Goal: Entertainment & Leisure: Consume media (video, audio)

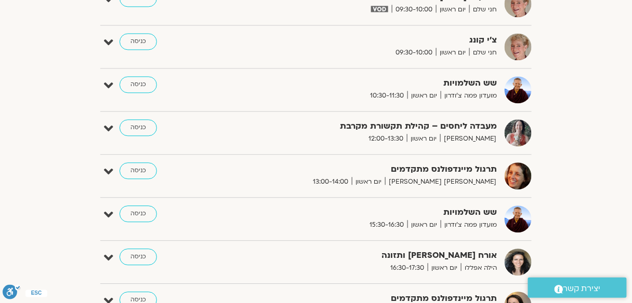
scroll to position [540, 0]
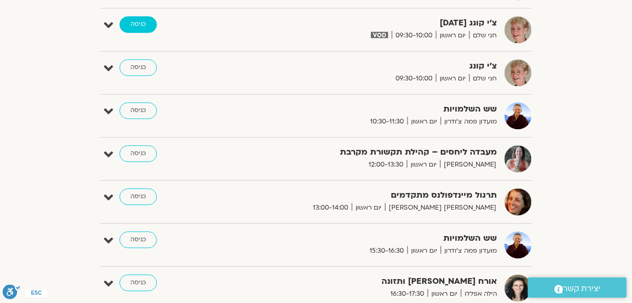
click at [134, 22] on link "כניסה" at bounding box center [138, 24] width 37 height 17
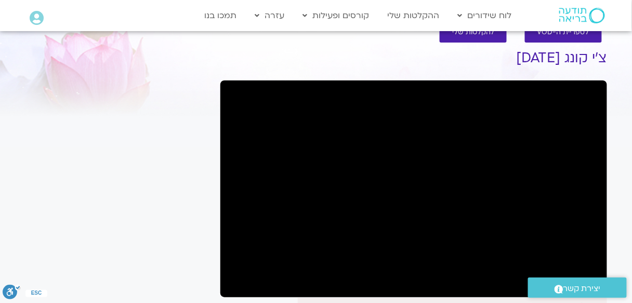
scroll to position [42, 0]
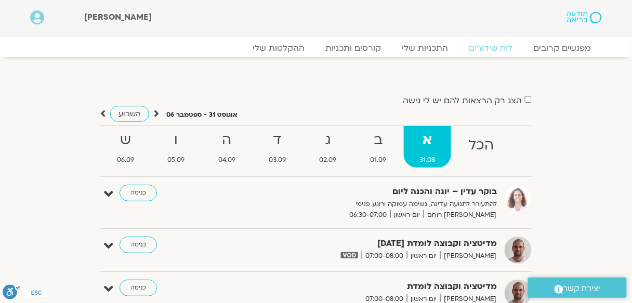
click at [154, 114] on icon at bounding box center [156, 114] width 5 height 10
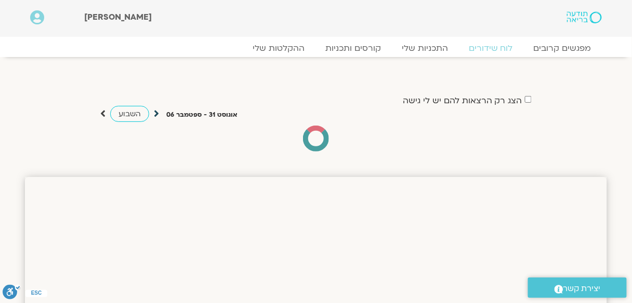
click at [154, 109] on icon at bounding box center [156, 114] width 5 height 10
click at [157, 114] on icon at bounding box center [156, 114] width 5 height 10
click at [103, 113] on icon at bounding box center [102, 114] width 5 height 10
click at [123, 114] on span "השבוע" at bounding box center [129, 114] width 22 height 10
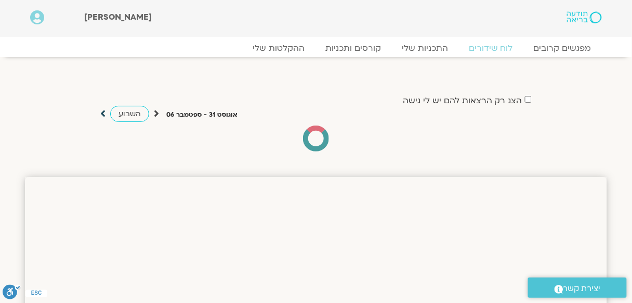
click at [102, 116] on icon at bounding box center [102, 114] width 5 height 10
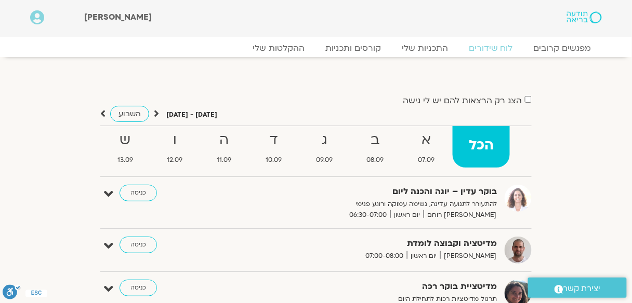
click at [101, 112] on icon at bounding box center [102, 114] width 5 height 10
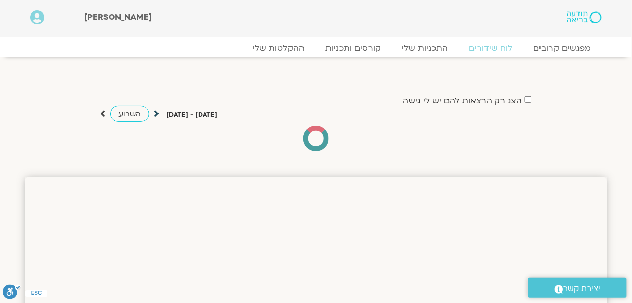
click at [156, 115] on icon at bounding box center [156, 114] width 5 height 10
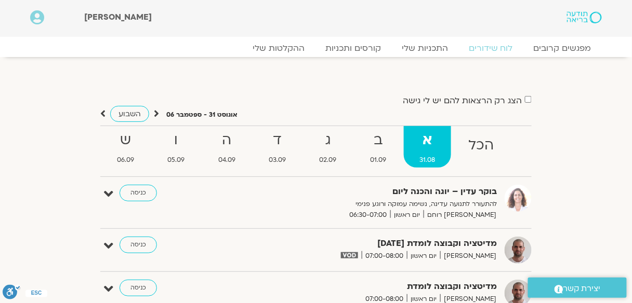
click at [155, 113] on icon at bounding box center [156, 114] width 5 height 10
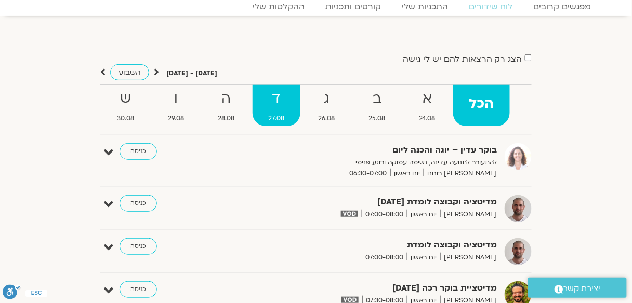
scroll to position [42, 0]
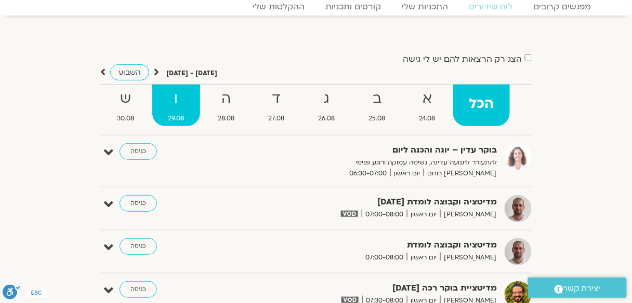
click at [176, 104] on strong "ו" at bounding box center [176, 98] width 48 height 23
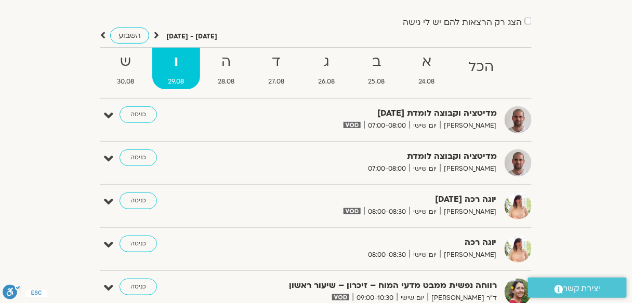
scroll to position [208, 0]
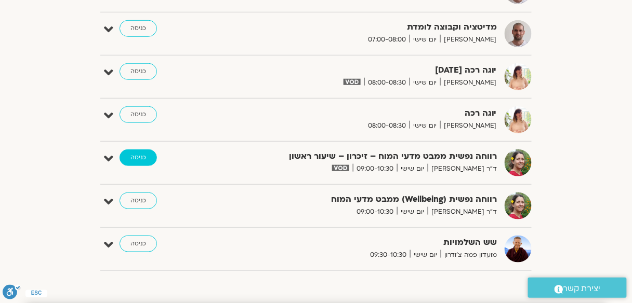
click at [140, 155] on link "כניסה" at bounding box center [138, 158] width 37 height 17
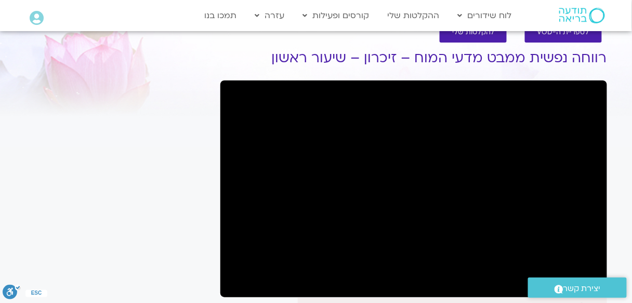
scroll to position [42, 0]
